Goal: Task Accomplishment & Management: Complete application form

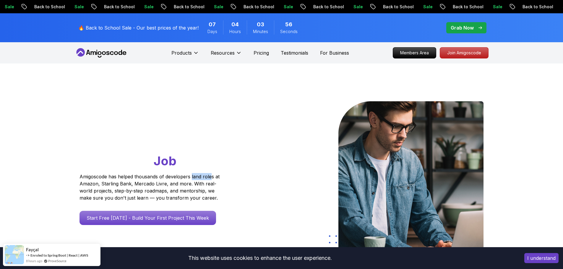
drag, startPoint x: 205, startPoint y: 179, endPoint x: 116, endPoint y: 183, distance: 89.1
click at [205, 179] on p "Amigoscode has helped thousands of developers land roles at Amazon, Starling Ba…" at bounding box center [150, 187] width 142 height 28
drag, startPoint x: 89, startPoint y: 184, endPoint x: 109, endPoint y: 183, distance: 20.4
click at [109, 183] on p "Amigoscode has helped thousands of developers land roles at Amazon, Starling Ba…" at bounding box center [150, 187] width 142 height 28
drag, startPoint x: 118, startPoint y: 183, endPoint x: 142, endPoint y: 184, distance: 24.5
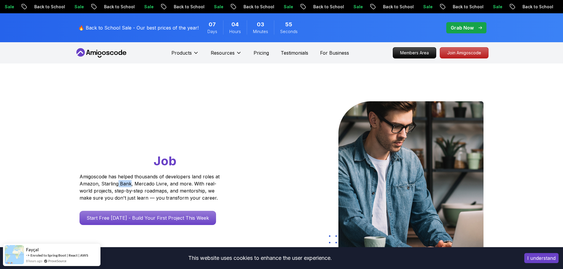
click at [134, 184] on p "Amigoscode has helped thousands of developers land roles at Amazon, Starling Ba…" at bounding box center [150, 187] width 142 height 28
drag, startPoint x: 146, startPoint y: 184, endPoint x: 170, endPoint y: 184, distance: 23.9
click at [163, 184] on p "Amigoscode has helped thousands of developers land roles at Amazon, Starling Ba…" at bounding box center [150, 187] width 142 height 28
drag, startPoint x: 182, startPoint y: 185, endPoint x: 186, endPoint y: 186, distance: 4.5
click at [182, 186] on p "Amigoscode has helped thousands of developers land roles at Amazon, Starling Ba…" at bounding box center [150, 187] width 142 height 28
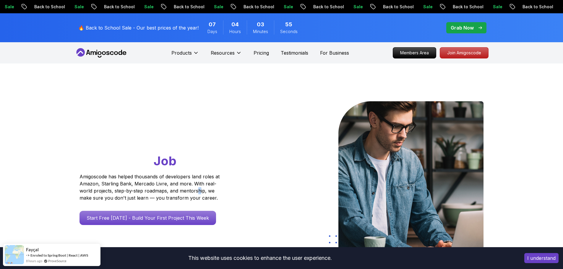
click at [204, 188] on p "Amigoscode has helped thousands of developers land roles at Amazon, Starling Ba…" at bounding box center [150, 187] width 142 height 28
click at [235, 187] on div "Go From Learning to Hired: Master Java, Spring Boot & Cloud Skills That Get You…" at bounding box center [160, 163] width 163 height 124
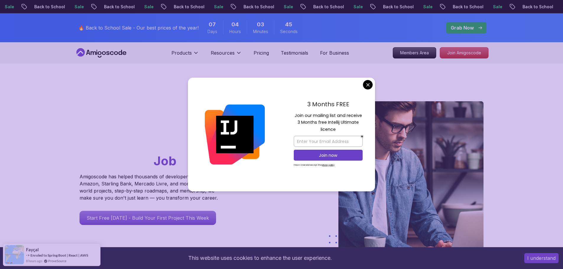
click at [362, 84] on div "3 Months FREE Join our mailing list and receive 3 Months free Intellij Ultimate…" at bounding box center [328, 135] width 94 height 114
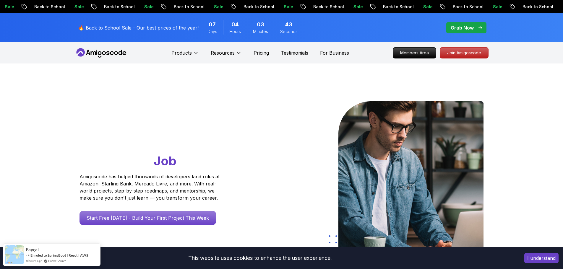
drag, startPoint x: 164, startPoint y: 199, endPoint x: 222, endPoint y: 199, distance: 58.5
click at [222, 199] on div "Go From Learning to Hired: Master Java, Spring Boot & Cloud Skills That Get You…" at bounding box center [160, 163] width 163 height 124
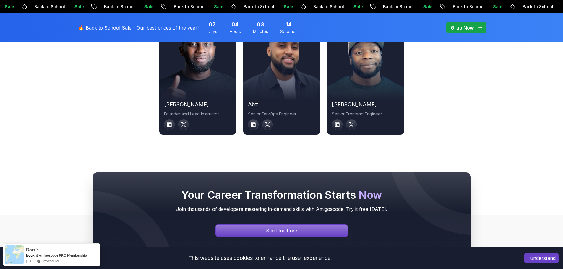
scroll to position [2072, 0]
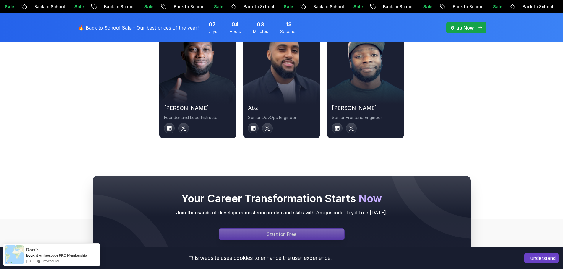
click at [301, 229] on div "Signin page" at bounding box center [281, 234] width 125 height 11
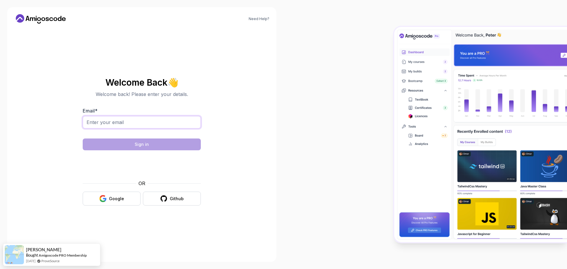
click at [165, 121] on input "Email *" at bounding box center [142, 122] width 118 height 12
click at [124, 200] on div "Google" at bounding box center [116, 199] width 15 height 6
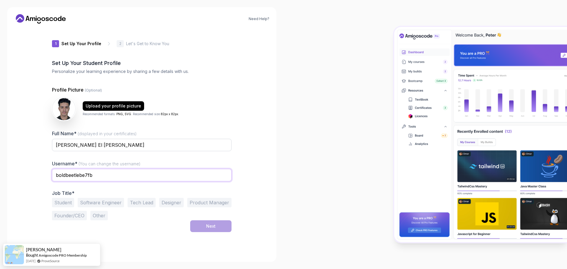
drag, startPoint x: -27, startPoint y: 171, endPoint x: -30, endPoint y: 171, distance: 3.3
click at [0, 171] on html "Need Help? 1 Set Up Your Profile 1 Set Up Your Profile 2 Let's Get to Know You …" at bounding box center [283, 134] width 567 height 269
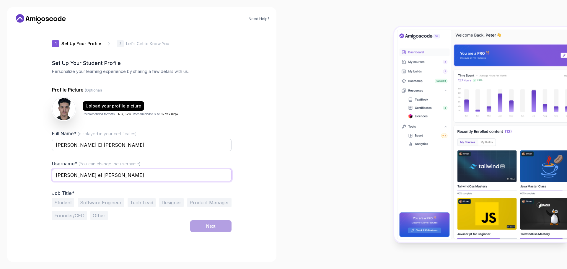
type input "[PERSON_NAME] el [PERSON_NAME]"
click at [99, 198] on button "Software Engineer" at bounding box center [101, 202] width 46 height 9
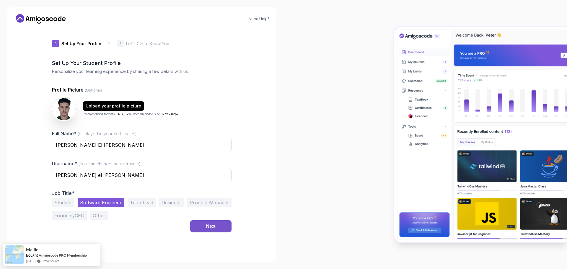
click at [222, 228] on button "Next" at bounding box center [210, 226] width 41 height 12
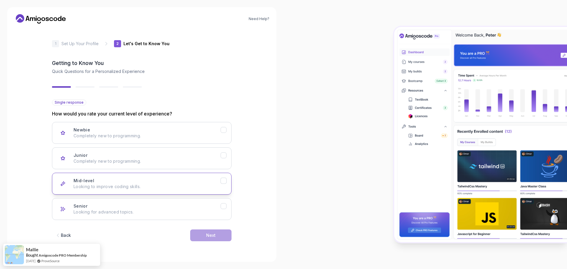
click at [178, 181] on div "Mid-level Looking to improve coding skills." at bounding box center [147, 184] width 147 height 12
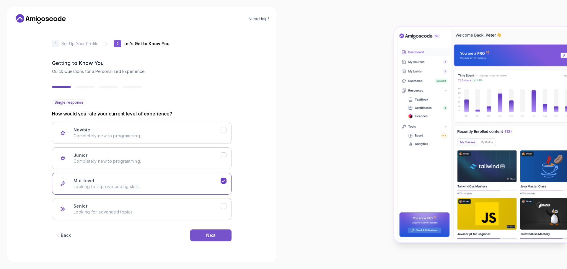
click at [204, 233] on button "Next" at bounding box center [210, 236] width 41 height 12
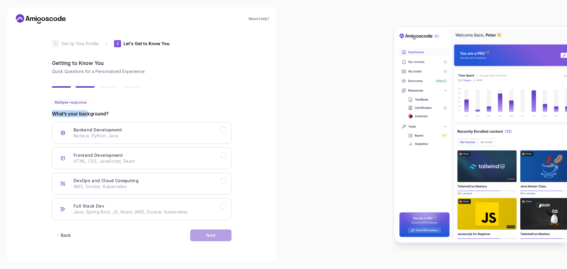
drag, startPoint x: 60, startPoint y: 114, endPoint x: 88, endPoint y: 114, distance: 28.4
click at [88, 114] on p "What’s your background?" at bounding box center [142, 113] width 180 height 7
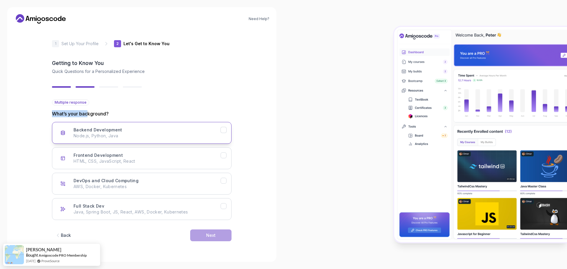
click at [95, 125] on button "Backend Development Node.js, Python, Java" at bounding box center [142, 133] width 180 height 22
click at [224, 212] on button "Full Stack Dev Java, Spring Boot, JS, React, AWS, Docker, Kubernetes" at bounding box center [142, 209] width 180 height 22
click at [215, 131] on div "Backend Development Node.js, Python, Java" at bounding box center [147, 133] width 147 height 12
click at [216, 128] on div "Backend Development Node.js, Python, Java" at bounding box center [147, 133] width 147 height 12
click at [212, 131] on div "Backend Development Node.js, Python, Java" at bounding box center [147, 133] width 147 height 12
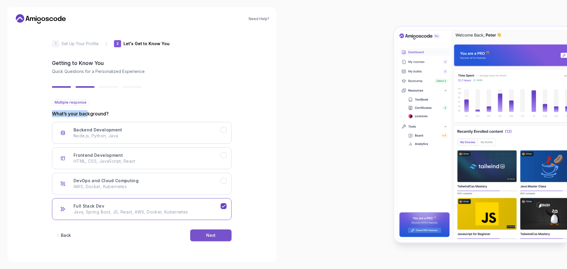
click at [210, 235] on div "Next" at bounding box center [210, 236] width 9 height 6
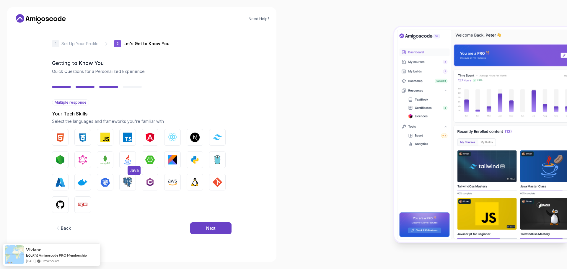
click at [131, 165] on button "Java" at bounding box center [127, 160] width 17 height 17
click at [103, 163] on img "button" at bounding box center [104, 159] width 9 height 9
click at [150, 162] on img "button" at bounding box center [149, 159] width 9 height 9
click at [59, 204] on img "button" at bounding box center [60, 204] width 9 height 9
click at [216, 184] on img "button" at bounding box center [217, 182] width 9 height 9
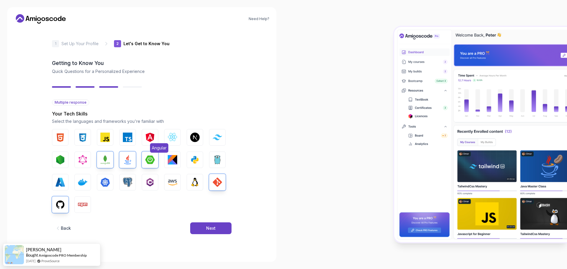
click at [143, 136] on button "Angular" at bounding box center [150, 137] width 17 height 17
click at [80, 182] on img "button" at bounding box center [82, 182] width 9 height 9
click at [105, 180] on img "button" at bounding box center [104, 182] width 9 height 9
click at [126, 178] on img "button" at bounding box center [127, 182] width 9 height 9
click at [63, 140] on img "button" at bounding box center [60, 137] width 9 height 9
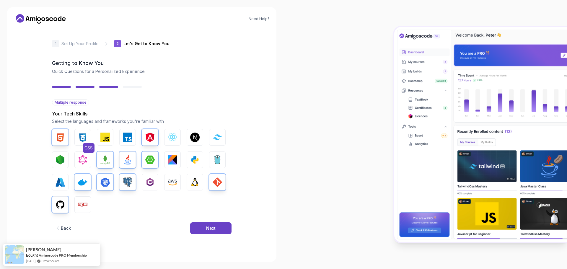
click at [82, 134] on img "button" at bounding box center [82, 137] width 9 height 9
click at [106, 138] on img "button" at bounding box center [104, 137] width 9 height 9
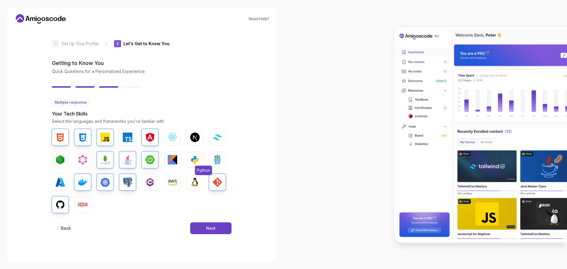
click at [195, 161] on img "button" at bounding box center [194, 159] width 9 height 9
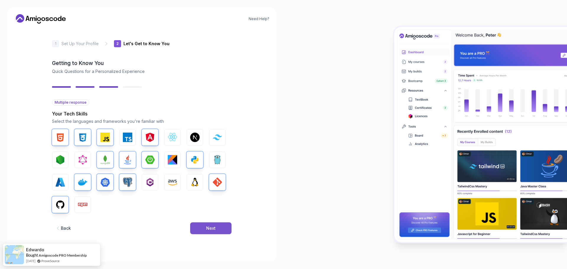
click at [205, 232] on button "Next" at bounding box center [210, 229] width 41 height 12
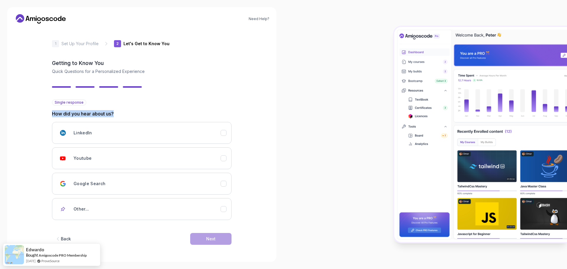
drag, startPoint x: 66, startPoint y: 112, endPoint x: 147, endPoint y: 107, distance: 81.7
click at [147, 107] on div "Single response How did you hear about us? LinkedIn Youtube Google Search Other…" at bounding box center [142, 160] width 180 height 121
click at [121, 157] on div "Youtube" at bounding box center [147, 158] width 147 height 12
click at [208, 236] on button "Next" at bounding box center [210, 239] width 41 height 12
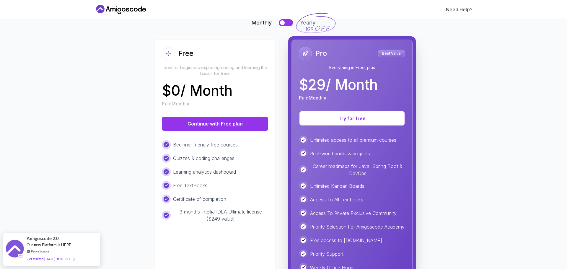
scroll to position [80, 0]
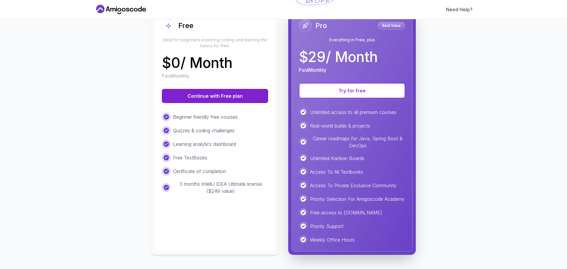
click at [224, 93] on button "Continue with Free plan" at bounding box center [215, 96] width 106 height 14
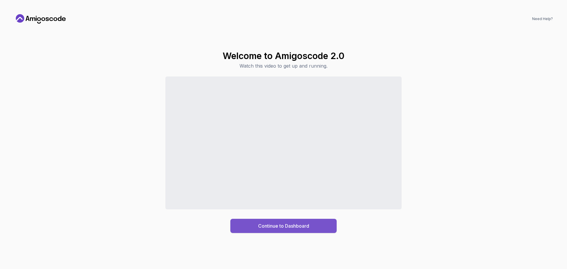
click at [292, 225] on div "Continue to Dashboard" at bounding box center [283, 226] width 51 height 7
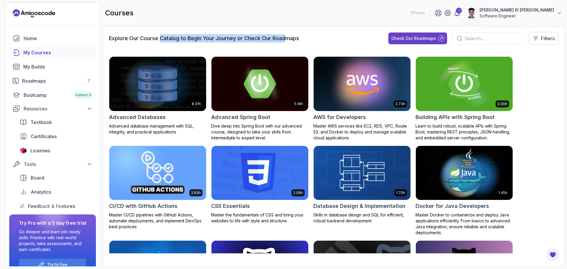
drag, startPoint x: 167, startPoint y: 38, endPoint x: 286, endPoint y: 43, distance: 118.6
click at [286, 43] on div "Explore Our Course Catalog to Begin Your Journey or Check Our Roadmaps Check Ou…" at bounding box center [334, 40] width 450 height 17
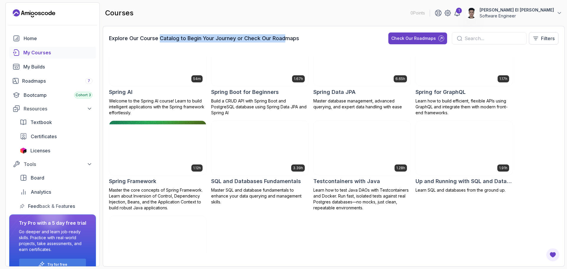
scroll to position [868, 0]
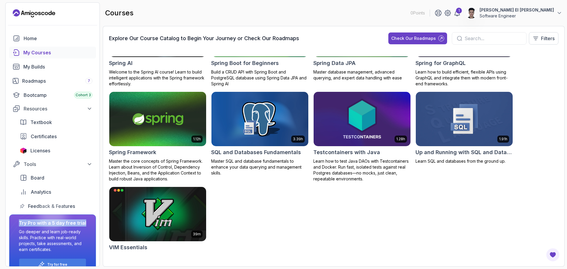
drag, startPoint x: 26, startPoint y: 221, endPoint x: 85, endPoint y: 225, distance: 59.3
click at [85, 225] on div "Try Pro with a 5 day free trial Go deeper and learn job-ready skills. Practice …" at bounding box center [52, 245] width 87 height 61
click at [264, 231] on div "8.31h Advanced Databases Advanced database management with SQL, integrity, and …" at bounding box center [334, 154] width 450 height 197
click at [80, 240] on div "Try Pro with a 5 day free trial Go deeper and learn job-ready skills. Practice …" at bounding box center [52, 245] width 87 height 61
click at [270, 225] on div "8.31h Advanced Databases Advanced database management with SQL, integrity, and …" at bounding box center [334, 154] width 450 height 197
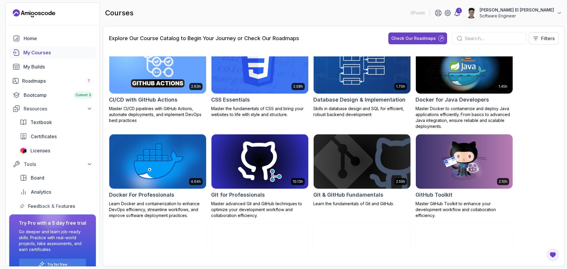
scroll to position [177, 0]
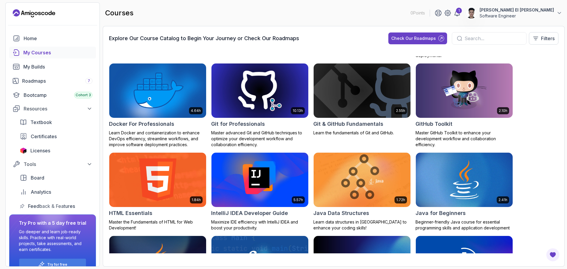
click at [359, 172] on img at bounding box center [362, 179] width 102 height 57
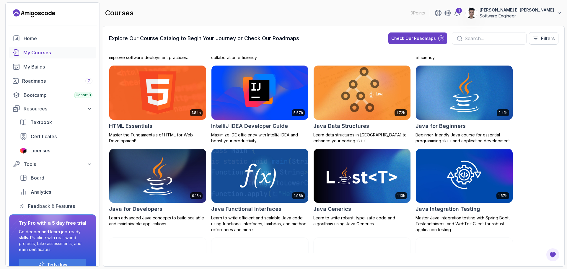
scroll to position [266, 0]
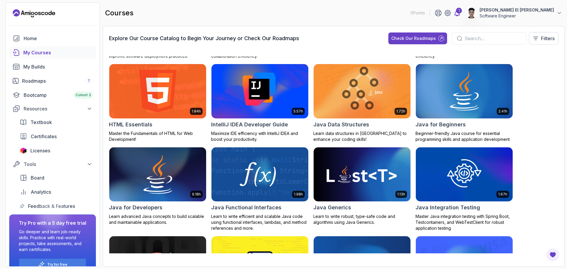
click at [462, 9] on div "1" at bounding box center [459, 11] width 6 height 6
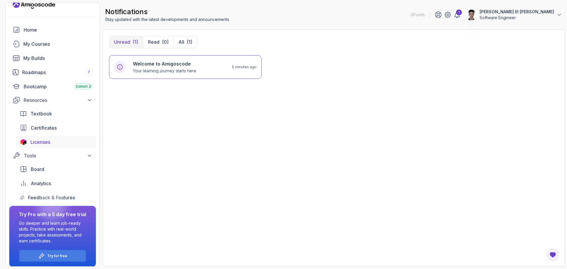
scroll to position [13, 0]
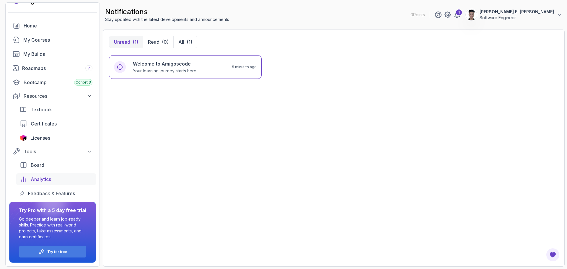
click at [49, 185] on link "Analytics" at bounding box center [56, 179] width 80 height 12
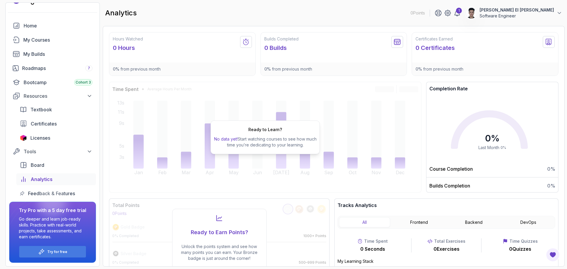
click at [296, 160] on div "Ready to Learn? No data yet! Start watching courses to see how much time you’re…" at bounding box center [265, 137] width 313 height 111
click at [239, 125] on div "Ready to Learn? No data yet! Start watching courses to see how much time you’re…" at bounding box center [265, 138] width 109 height 34
click at [407, 145] on div "Ready to Learn? No data yet! Start watching courses to see how much time you’re…" at bounding box center [265, 137] width 313 height 111
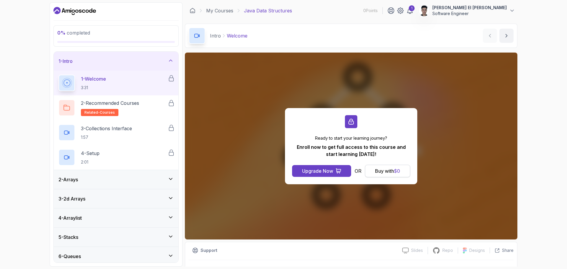
click at [396, 166] on button "Buy with $ 0" at bounding box center [387, 171] width 45 height 12
click at [387, 170] on div "Buy with $ 0" at bounding box center [387, 171] width 25 height 7
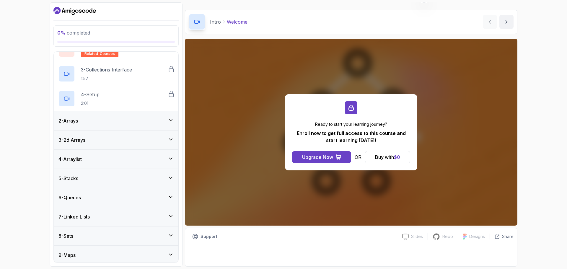
scroll to position [59, 0]
click at [120, 122] on div "2 - Arrays" at bounding box center [116, 120] width 115 height 7
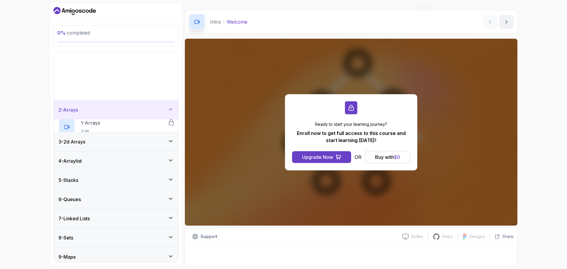
scroll to position [0, 0]
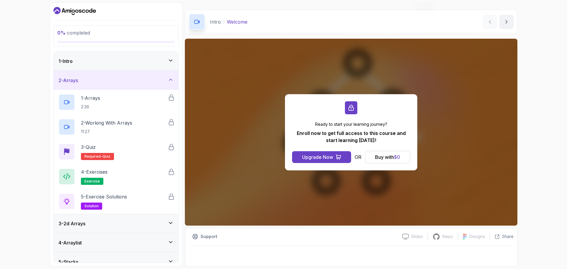
click at [163, 85] on div "2 - Arrays" at bounding box center [116, 80] width 125 height 19
